Goal: Find specific page/section: Find specific page/section

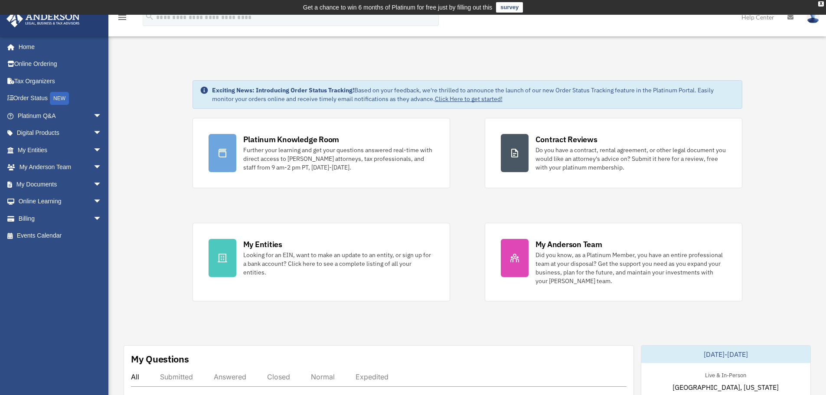
drag, startPoint x: 786, startPoint y: 111, endPoint x: 125, endPoint y: 127, distance: 661.8
click at [93, 183] on span "arrow_drop_down" at bounding box center [101, 185] width 17 height 18
click at [52, 235] on link "Forms Library" at bounding box center [63, 235] width 103 height 17
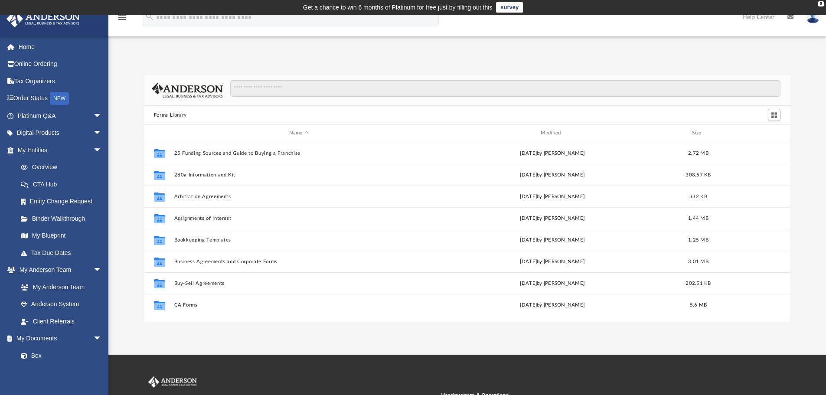
scroll to position [191, 639]
click at [683, 91] on input "Search files and folders" at bounding box center [505, 88] width 551 height 16
type input "******"
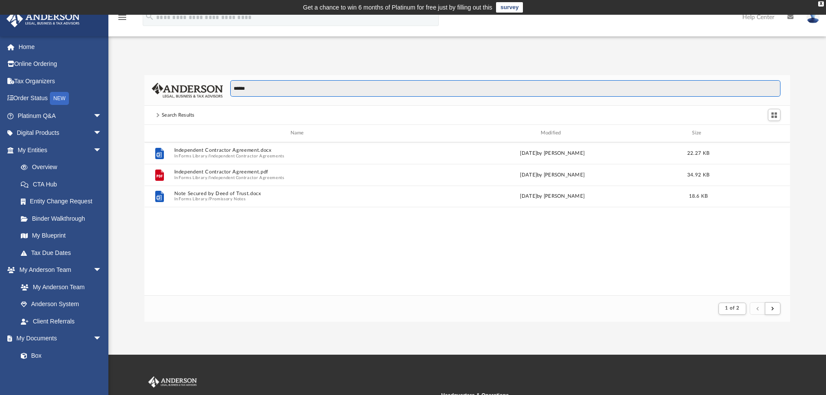
scroll to position [0, 0]
